Goal: Information Seeking & Learning: Check status

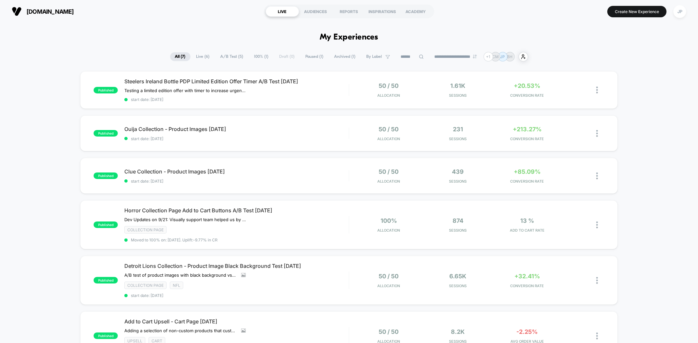
click at [39, 118] on div "published Steelers Ireland Bottle PDP Limited Edition Offer Timer A/B Test 09.2…" at bounding box center [349, 260] width 698 height 378
click at [322, 184] on div "published Clue Collection - Product Images 09.23.25 start date: 9/24/2025 50 / …" at bounding box center [348, 176] width 537 height 36
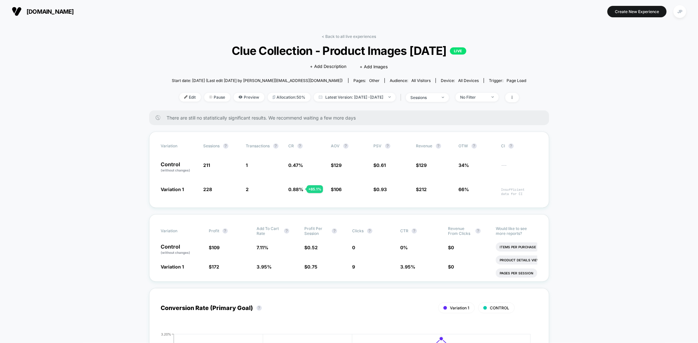
drag, startPoint x: 0, startPoint y: 1, endPoint x: 114, endPoint y: 72, distance: 134.7
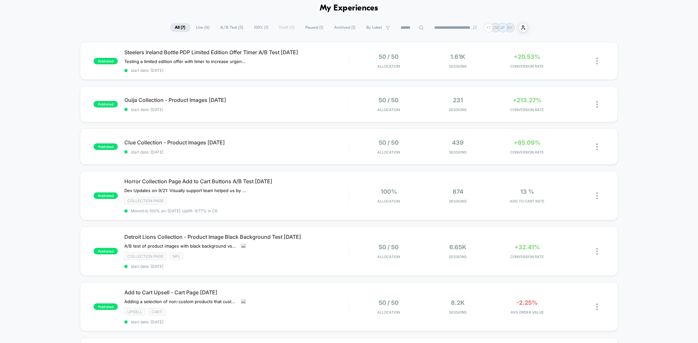
scroll to position [36, 0]
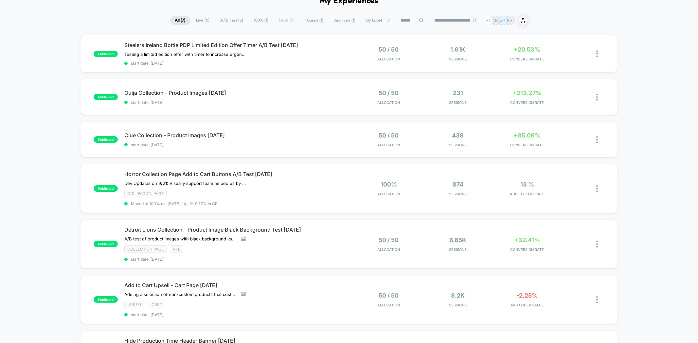
click at [68, 99] on div "published Steelers Ireland Bottle PDP Limited Edition Offer Timer A/B Test 09.2…" at bounding box center [349, 224] width 698 height 378
drag, startPoint x: 68, startPoint y: 99, endPoint x: 50, endPoint y: 95, distance: 18.1
click at [50, 95] on div "published Steelers Ireland Bottle PDP Limited Edition Offer Timer A/B Test 09.2…" at bounding box center [349, 224] width 698 height 378
click at [325, 246] on div "Collection Page NFL" at bounding box center [236, 250] width 224 height 8
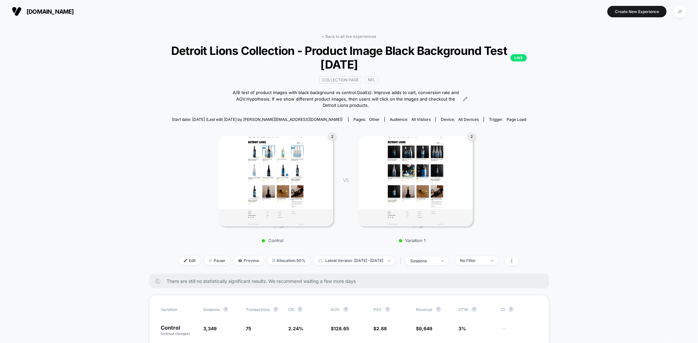
scroll to position [145, 0]
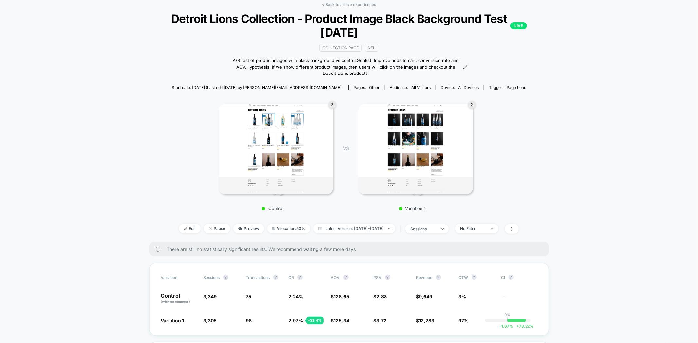
scroll to position [0, 0]
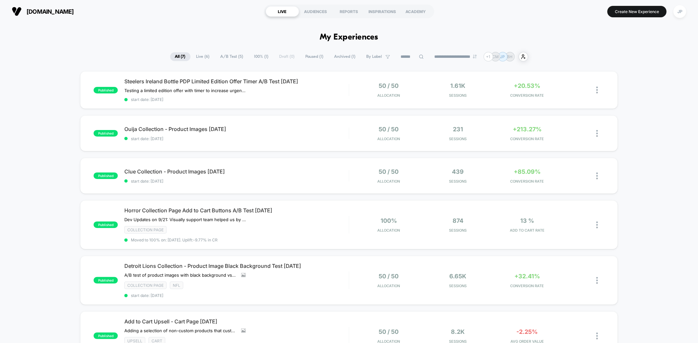
click at [336, 98] on span "start date: [DATE]" at bounding box center [236, 99] width 224 height 5
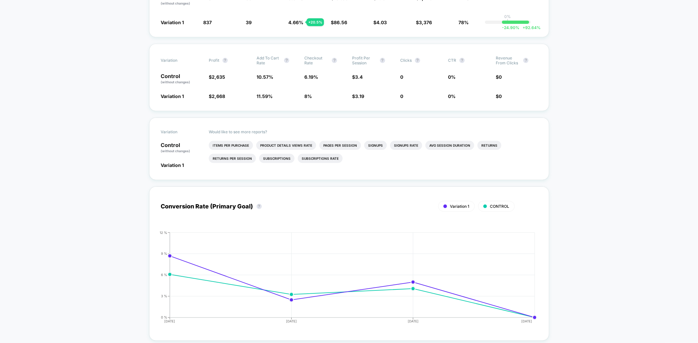
scroll to position [204, 0]
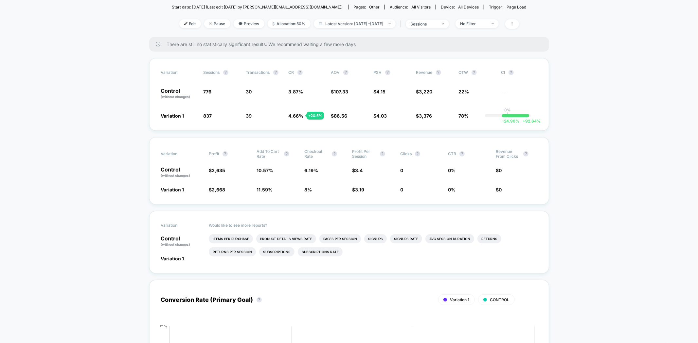
scroll to position [0, 0]
